Goal: Task Accomplishment & Management: Complete application form

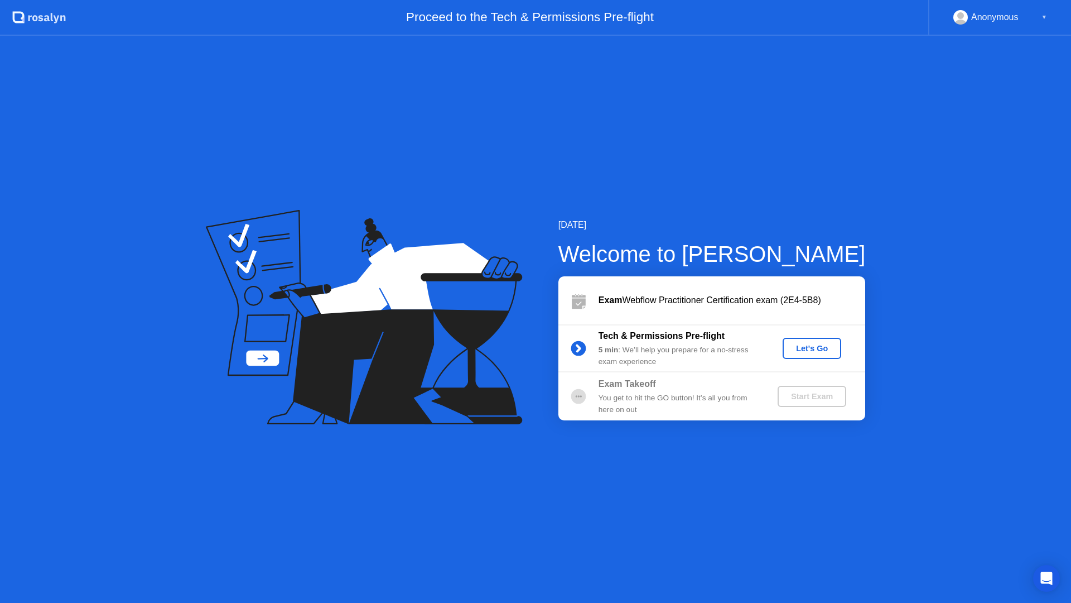
click at [810, 350] on div "Let's Go" at bounding box center [812, 348] width 50 height 9
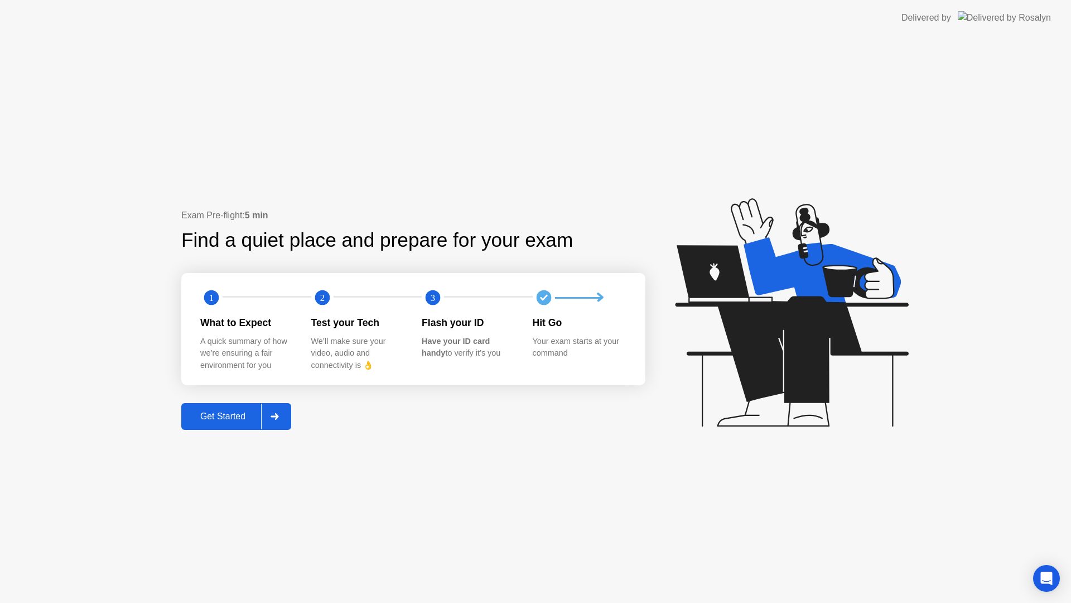
click at [210, 417] on div "Get Started" at bounding box center [223, 416] width 76 height 10
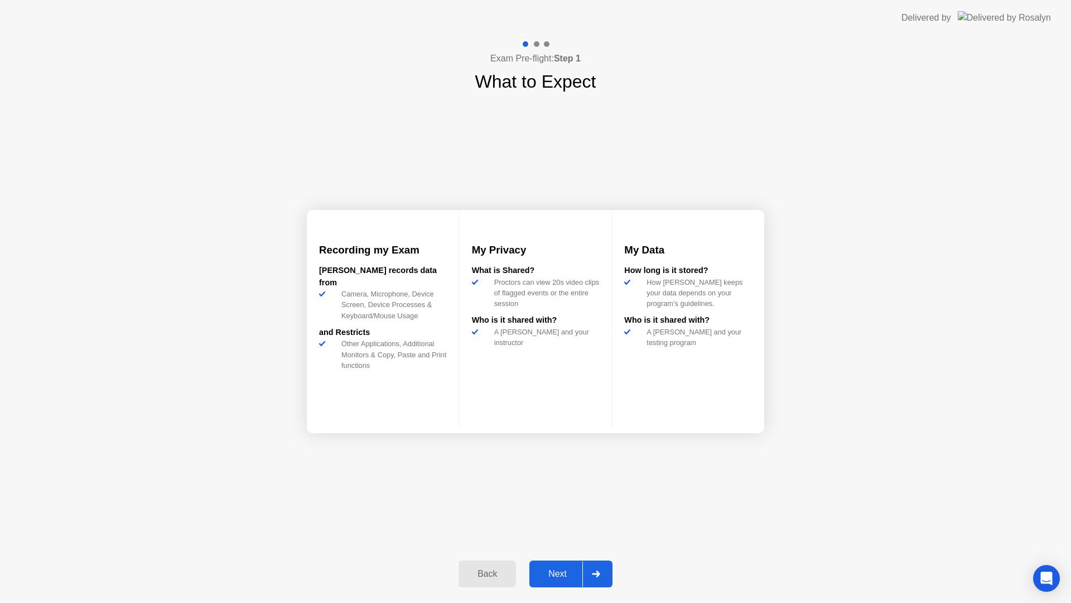
click at [559, 569] on div "Next" at bounding box center [558, 574] width 50 height 10
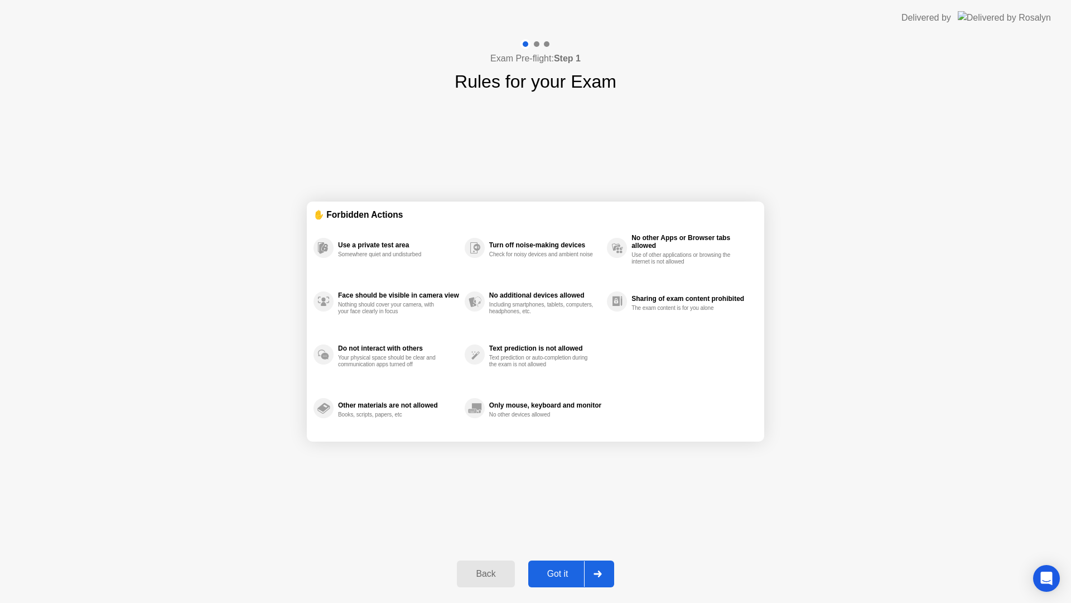
click at [557, 571] on div "Got it" at bounding box center [558, 574] width 52 height 10
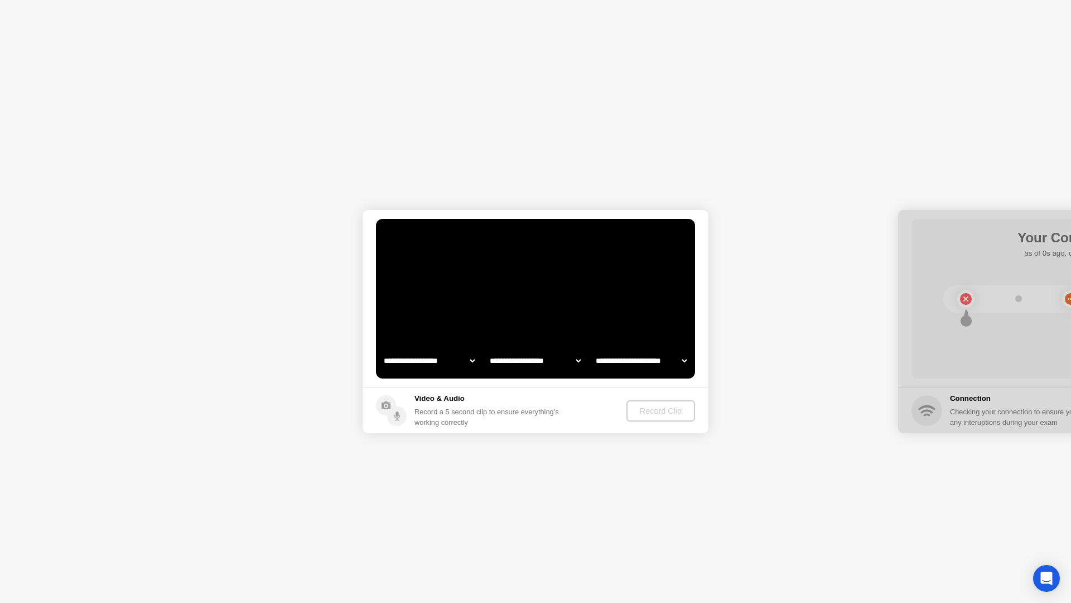
select select "**********"
select select "*******"
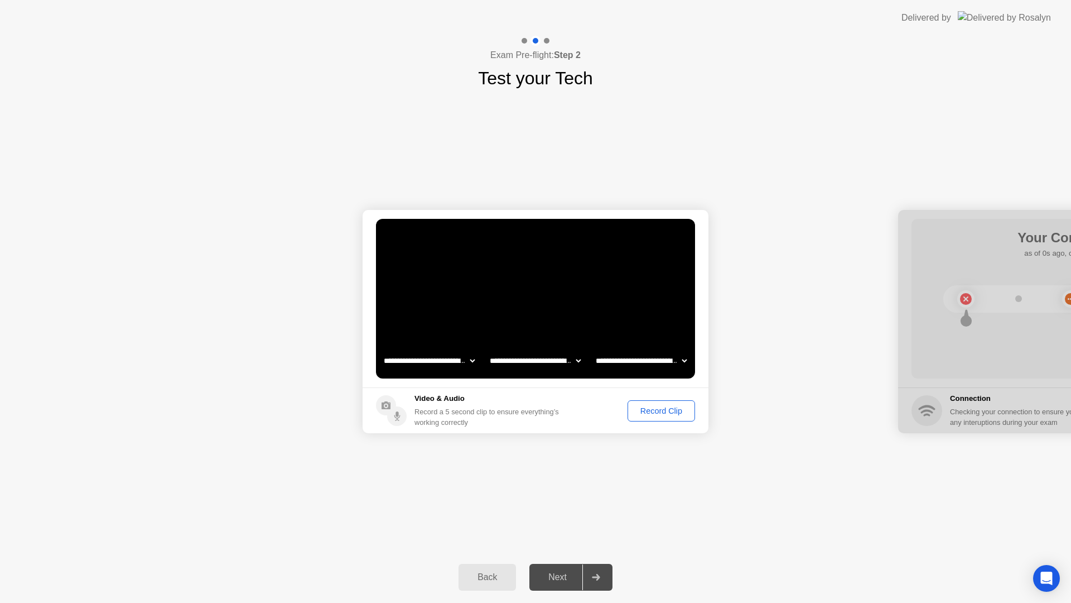
click at [551, 364] on select "**********" at bounding box center [535, 360] width 95 height 22
select select "**********"
click at [653, 357] on select "**********" at bounding box center [641, 360] width 95 height 22
select select "**********"
click at [662, 408] on div "Record Clip" at bounding box center [662, 410] width 60 height 9
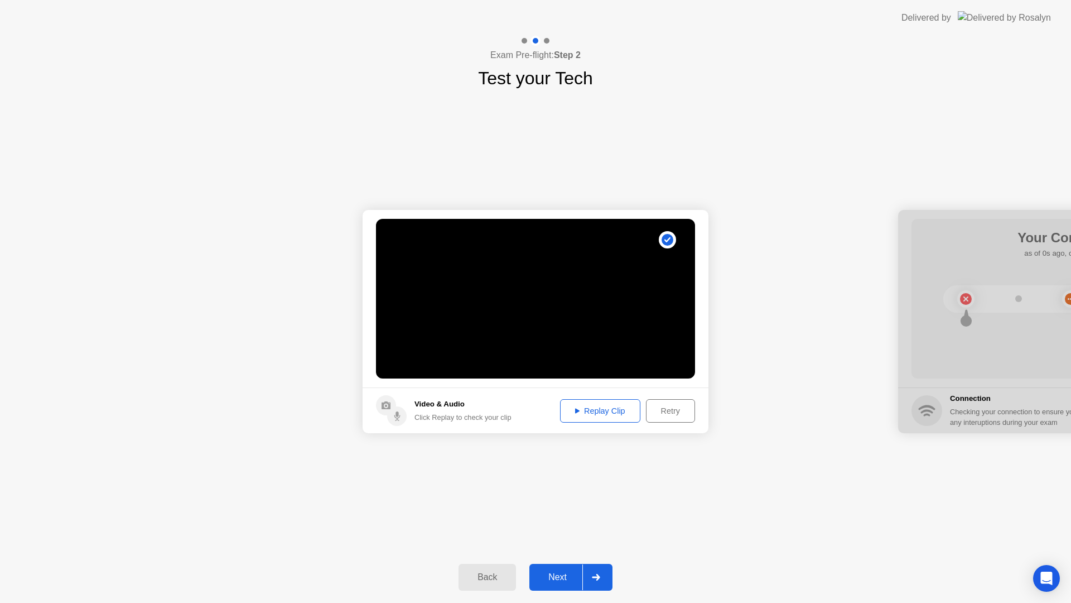
click at [604, 415] on div "Replay Clip" at bounding box center [600, 410] width 73 height 9
click at [562, 576] on div "Next" at bounding box center [558, 577] width 50 height 10
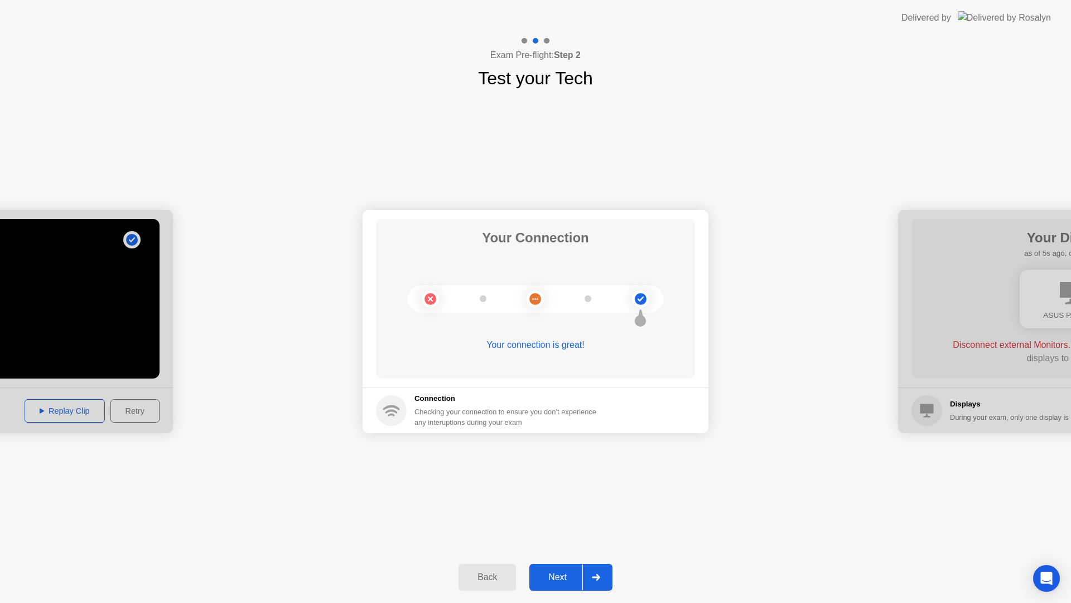
click at [553, 572] on div "Next" at bounding box center [558, 577] width 50 height 10
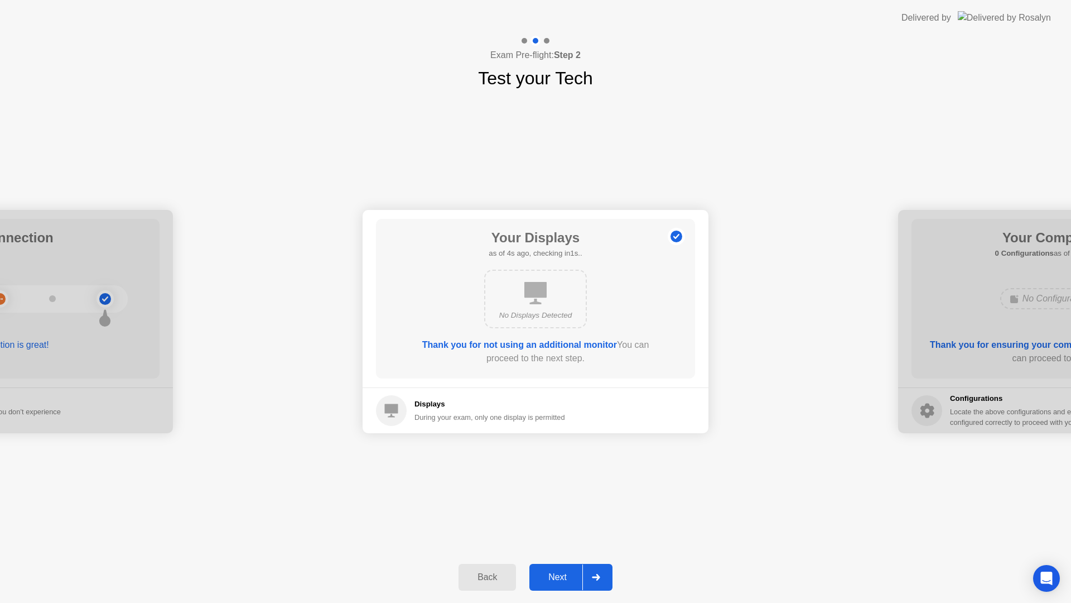
click at [560, 574] on div "Next" at bounding box center [558, 577] width 50 height 10
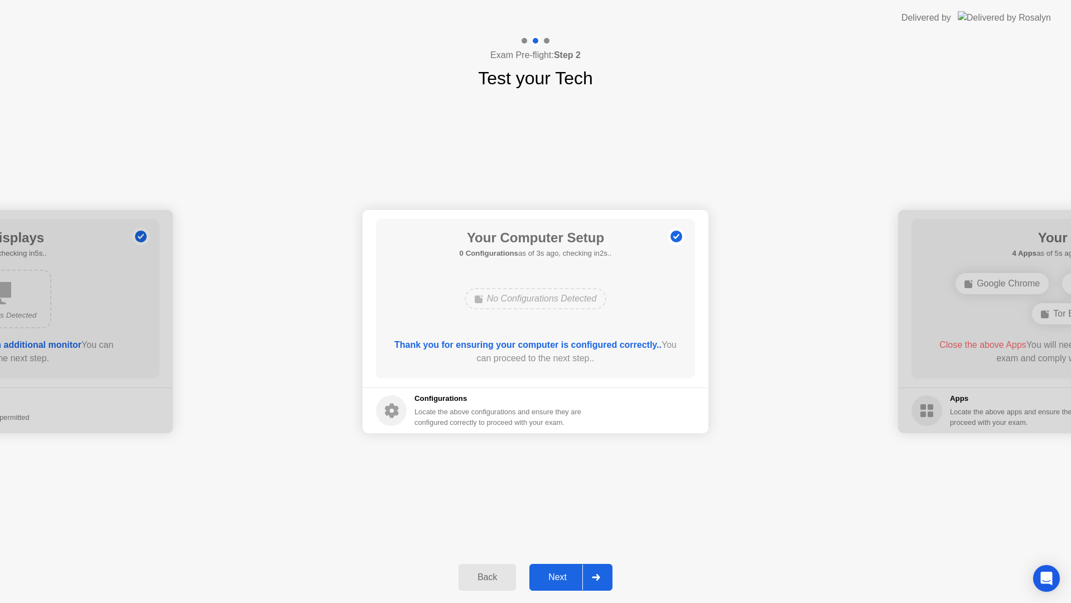
click at [560, 573] on div "Next" at bounding box center [558, 577] width 50 height 10
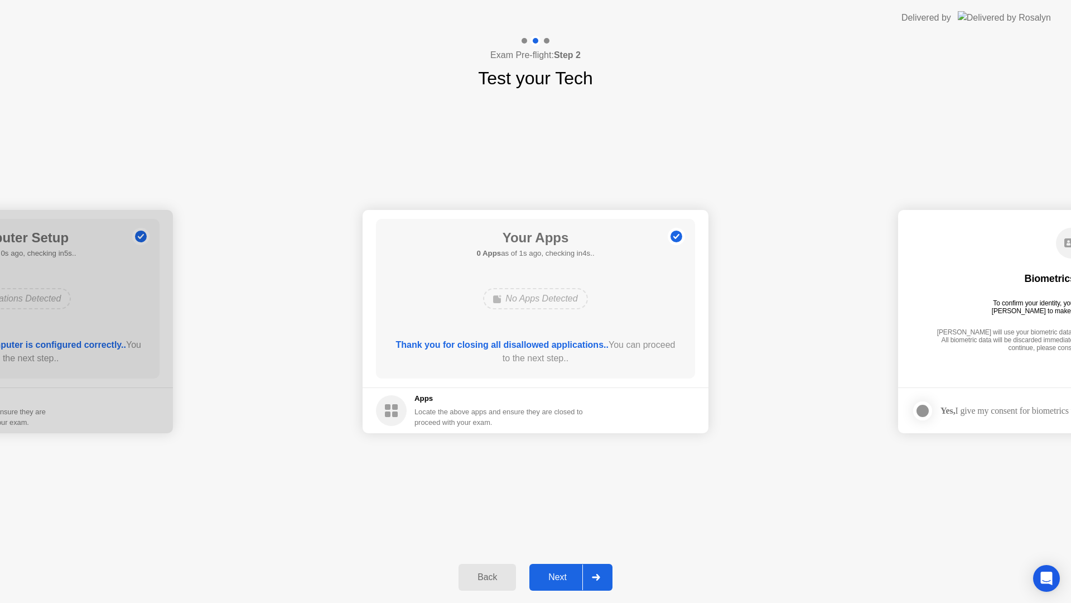
click at [570, 572] on div "Next" at bounding box center [558, 577] width 50 height 10
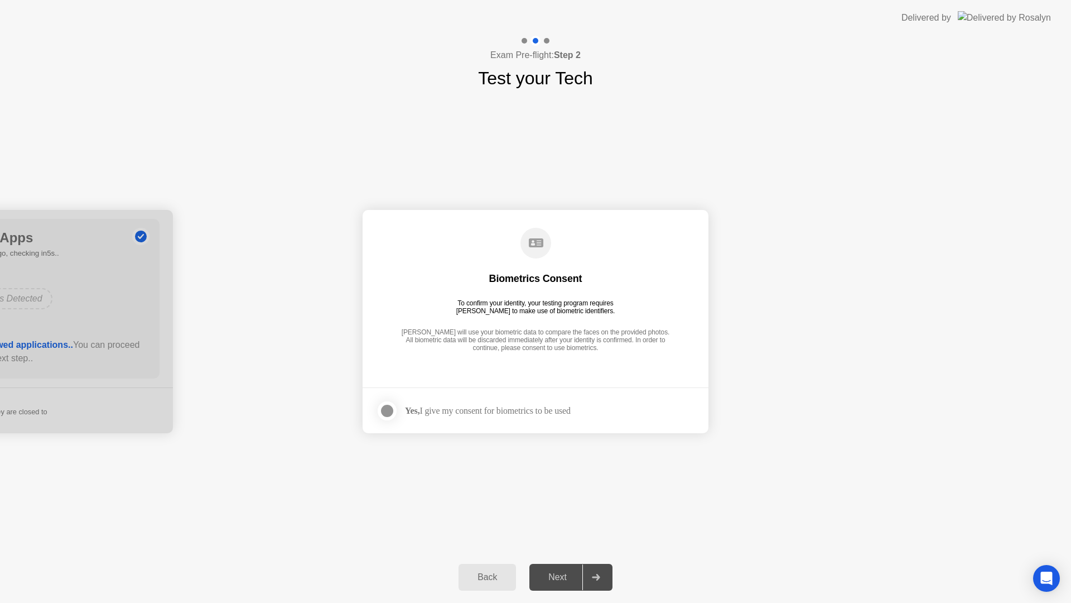
click at [392, 415] on div at bounding box center [387, 410] width 13 height 13
click at [555, 576] on div "Next" at bounding box center [558, 577] width 50 height 10
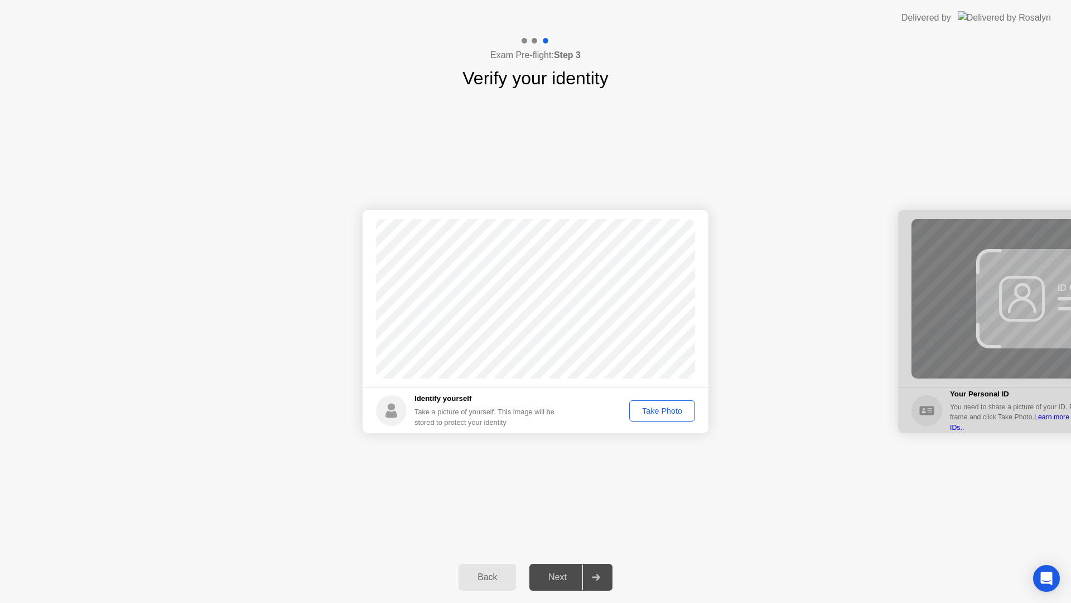
click at [662, 410] on div "Take Photo" at bounding box center [662, 410] width 58 height 9
click at [668, 411] on div "Retake" at bounding box center [670, 410] width 44 height 9
click at [678, 410] on div "Take Photo" at bounding box center [662, 410] width 58 height 9
click at [672, 410] on div "Retake" at bounding box center [670, 410] width 44 height 9
click at [673, 410] on div "Take Photo" at bounding box center [662, 410] width 58 height 9
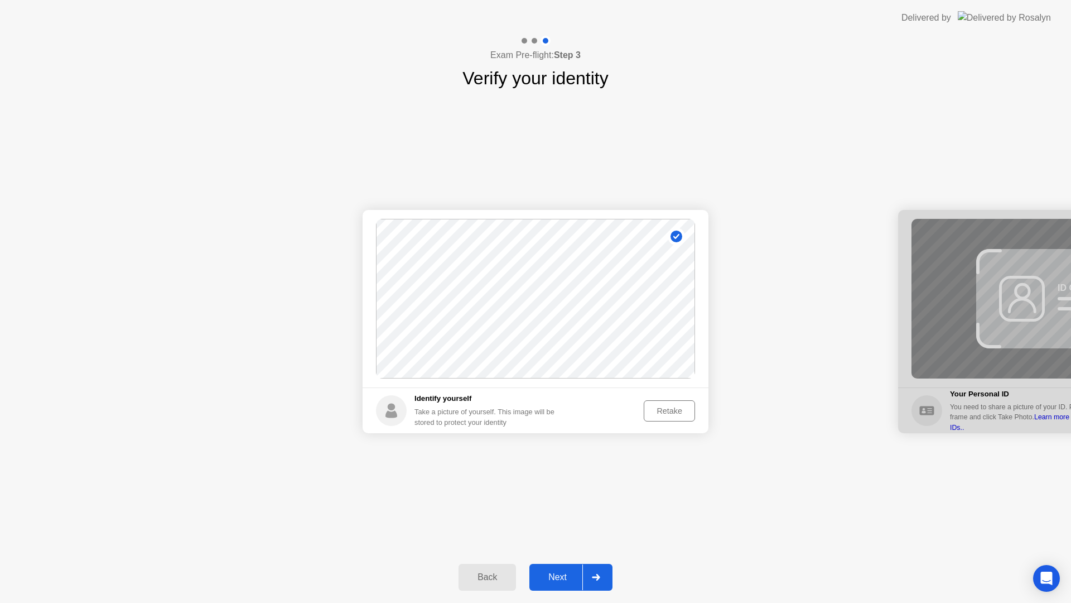
click at [669, 411] on div "Retake" at bounding box center [670, 410] width 44 height 9
click at [672, 411] on div "Take Photo" at bounding box center [662, 410] width 58 height 9
click at [658, 403] on button "Retake" at bounding box center [669, 410] width 51 height 21
click at [657, 408] on div "Take Photo" at bounding box center [662, 410] width 58 height 9
click at [662, 408] on div "Retake" at bounding box center [670, 410] width 44 height 9
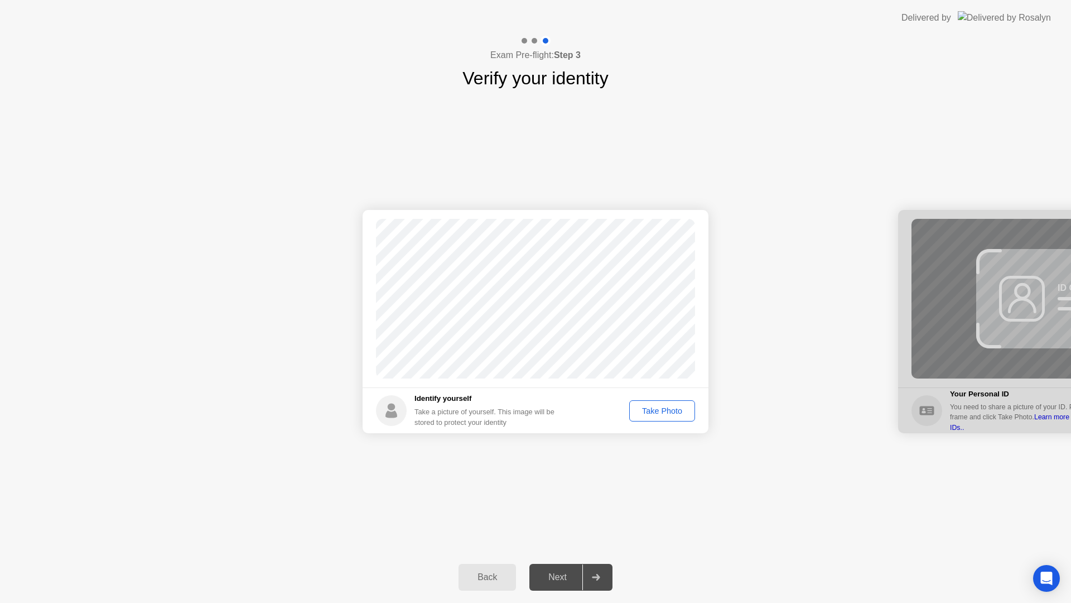
click at [661, 408] on div "Take Photo" at bounding box center [662, 410] width 58 height 9
click at [664, 410] on div "Retake" at bounding box center [670, 410] width 44 height 9
click at [663, 409] on div "Take Photo" at bounding box center [662, 410] width 58 height 9
click at [666, 409] on div "Retake" at bounding box center [670, 410] width 44 height 9
click at [666, 409] on div "Take Photo" at bounding box center [662, 410] width 58 height 9
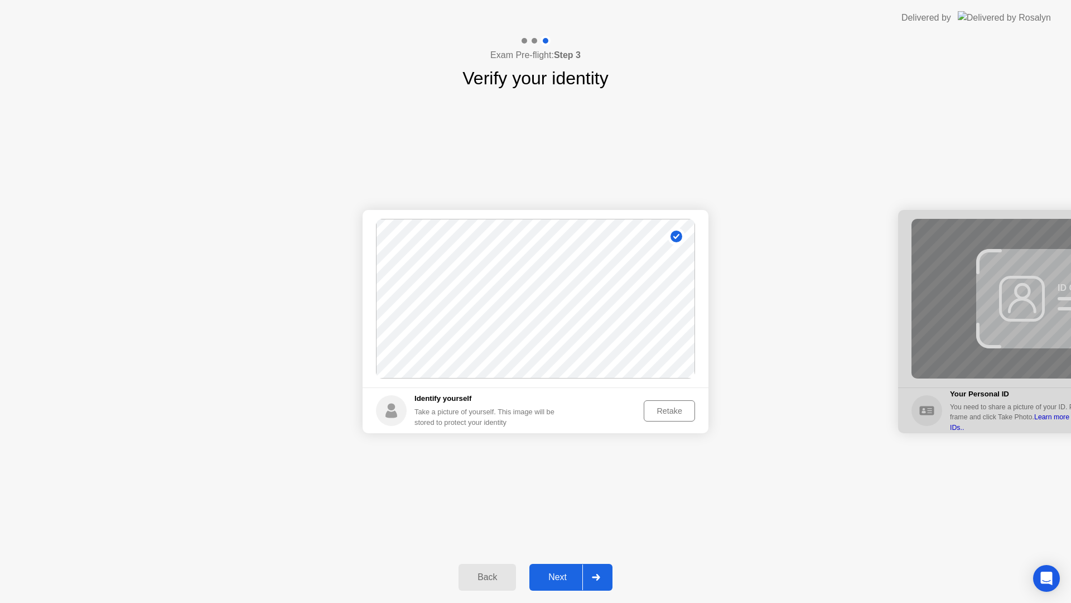
click at [666, 409] on div "Retake" at bounding box center [670, 410] width 44 height 9
click at [666, 409] on div "Take Photo" at bounding box center [662, 410] width 58 height 9
click at [663, 415] on div "Retake" at bounding box center [670, 410] width 44 height 9
click at [665, 415] on div "Take Photo" at bounding box center [662, 410] width 58 height 9
click at [557, 566] on button "Next" at bounding box center [571, 577] width 83 height 27
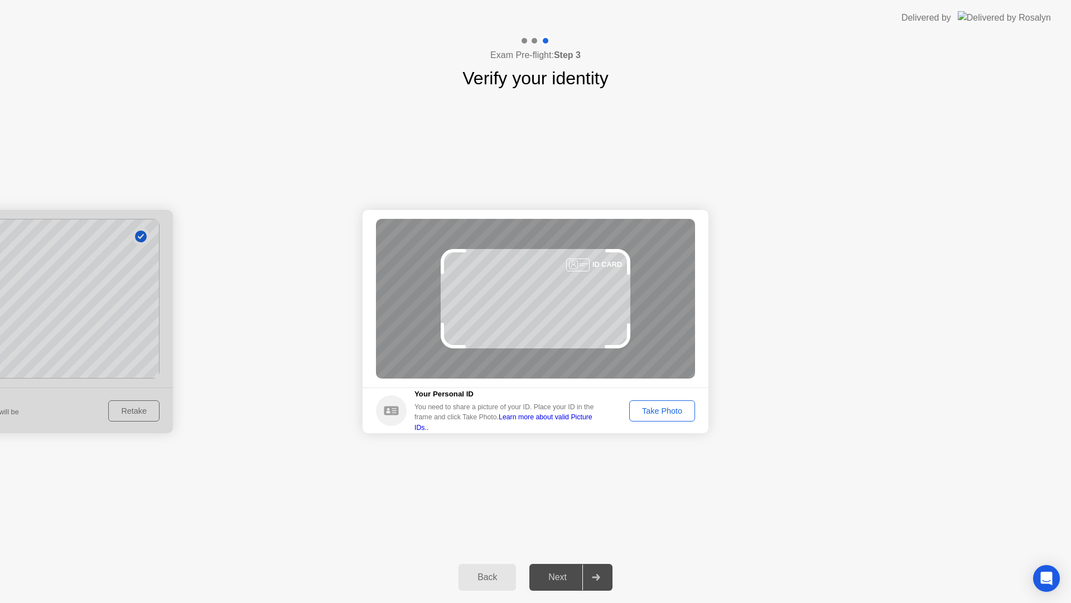
click at [669, 417] on button "Take Photo" at bounding box center [662, 410] width 66 height 21
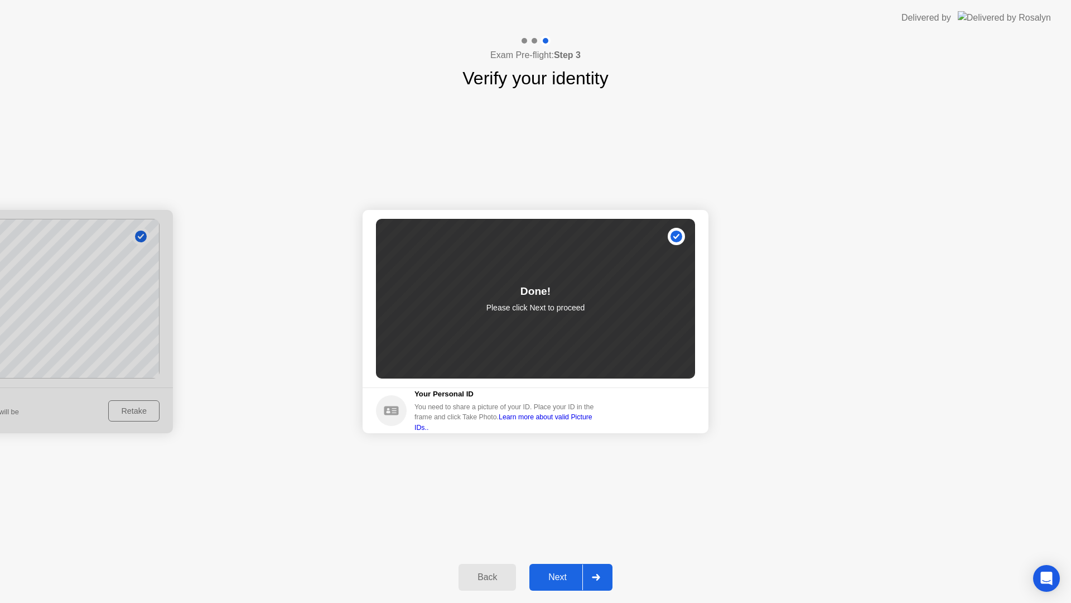
click at [569, 574] on div "Next" at bounding box center [558, 577] width 50 height 10
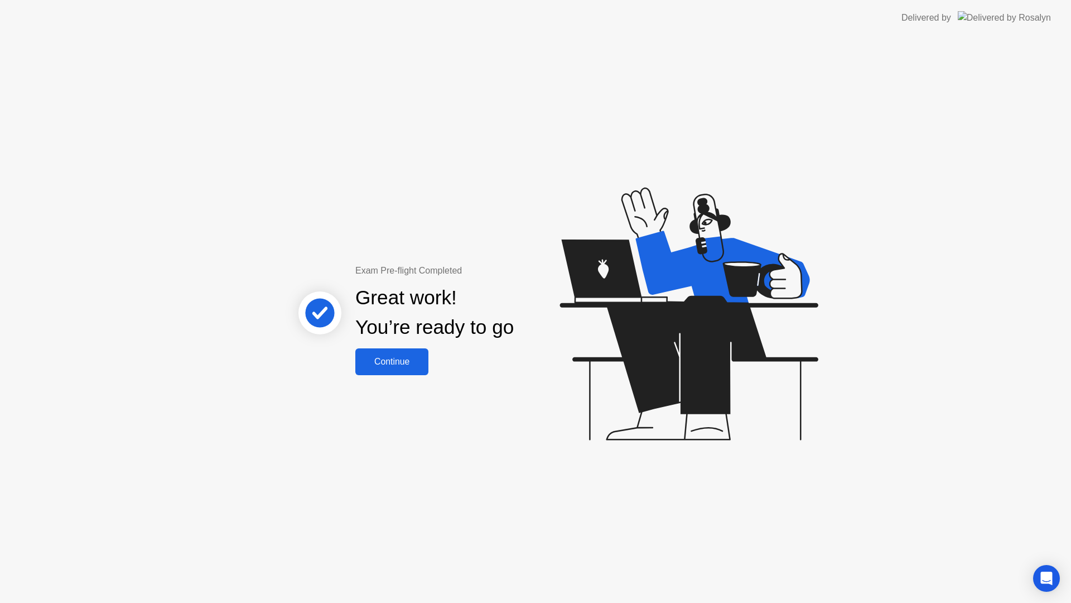
click at [397, 360] on div "Continue" at bounding box center [392, 362] width 66 height 10
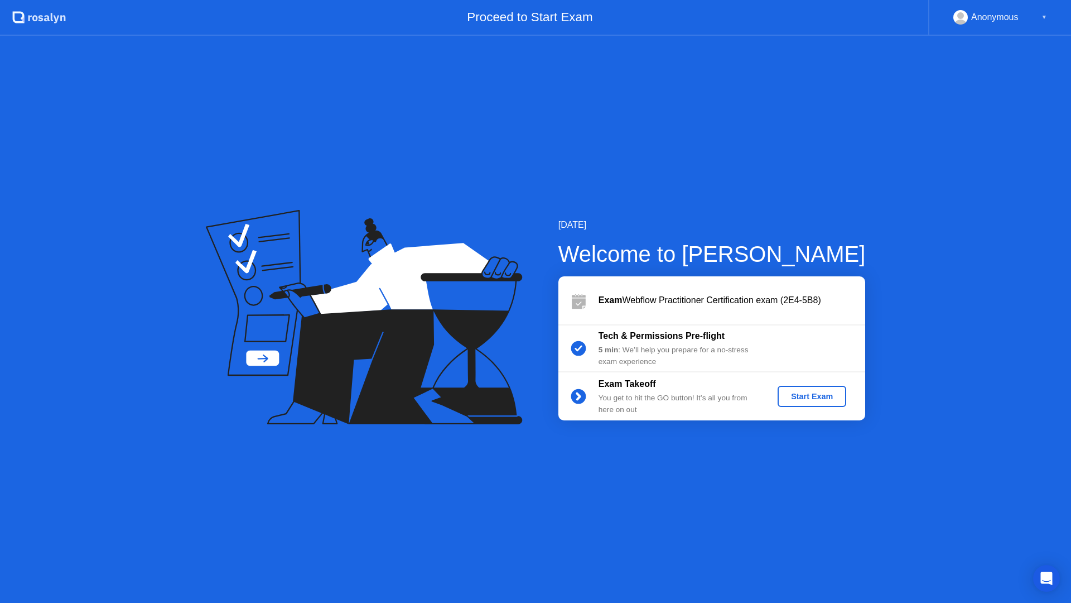
click at [812, 398] on div "Start Exam" at bounding box center [812, 396] width 60 height 9
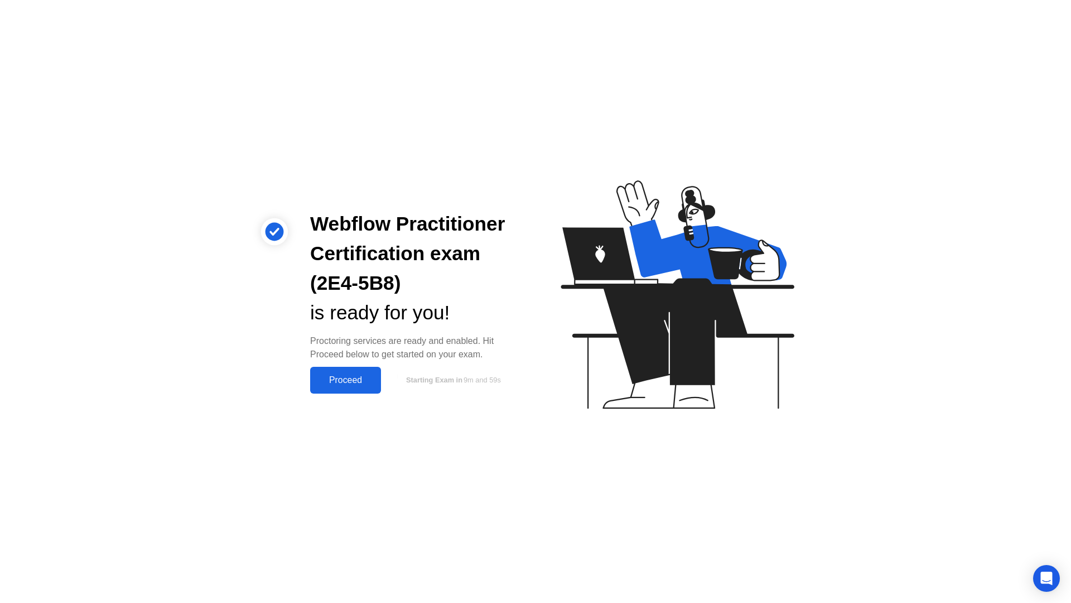
click at [362, 381] on div "Proceed" at bounding box center [346, 380] width 64 height 10
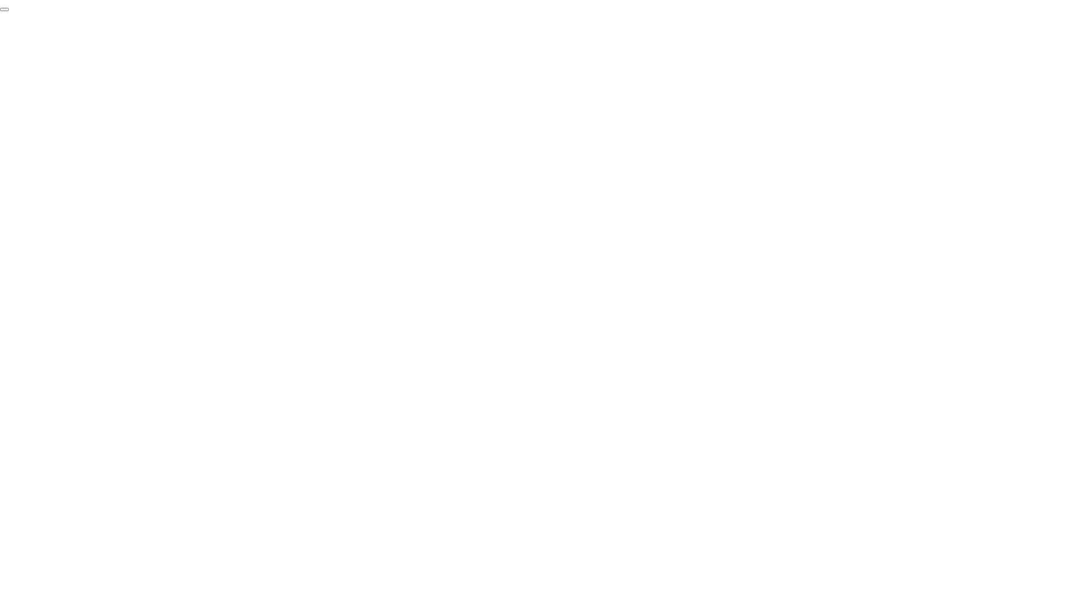
click div "End Proctoring Session"
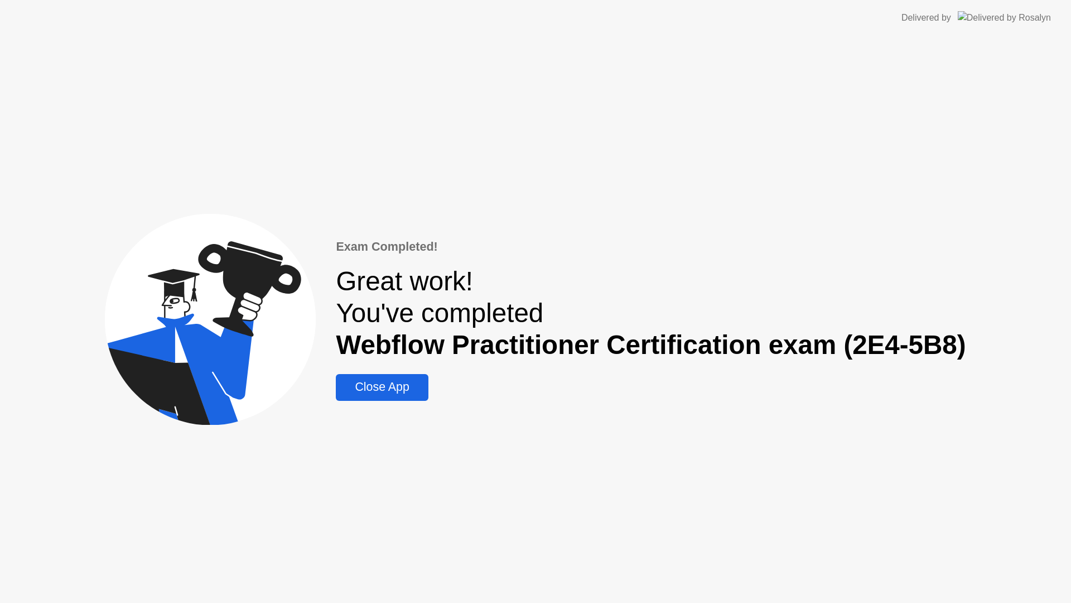
click at [380, 387] on div "Close App" at bounding box center [381, 387] width 85 height 14
